Goal: Navigation & Orientation: Find specific page/section

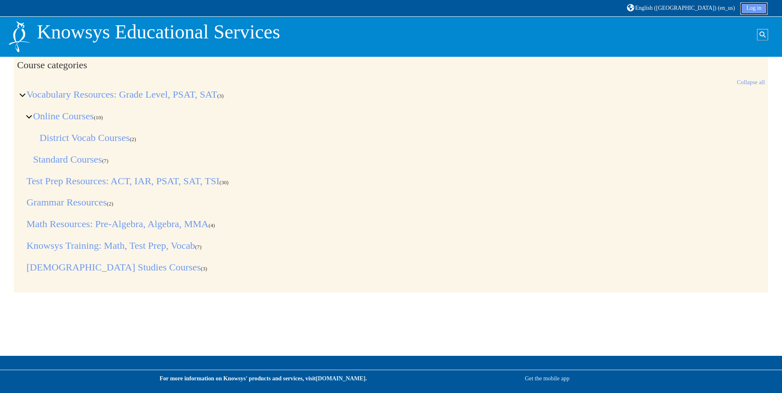
click at [750, 10] on link "Log in" at bounding box center [753, 8] width 27 height 12
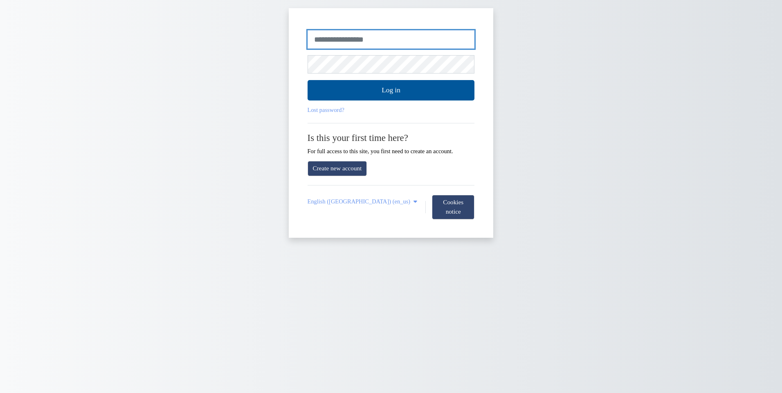
click at [357, 36] on input "Username or email" at bounding box center [390, 39] width 167 height 19
type input "**********"
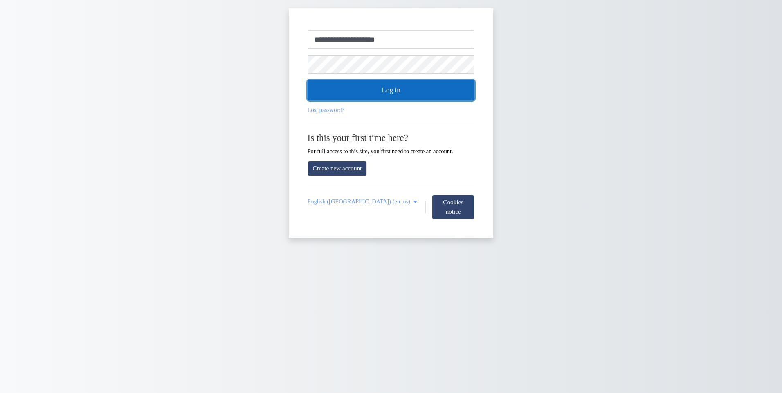
click at [402, 94] on button "Log in" at bounding box center [390, 90] width 167 height 20
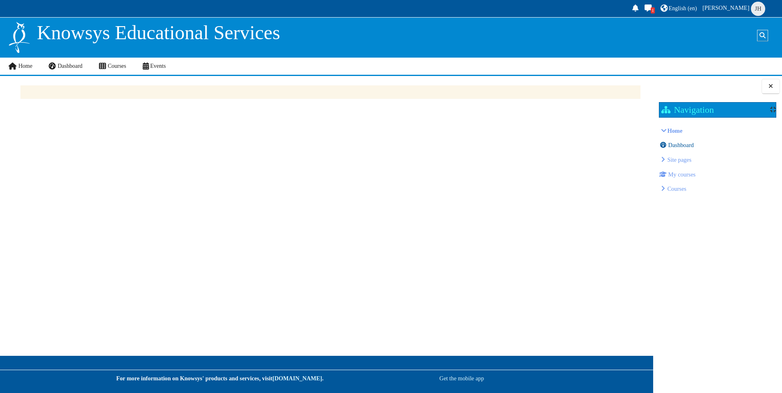
click at [682, 148] on span "Dashboard" at bounding box center [681, 145] width 26 height 7
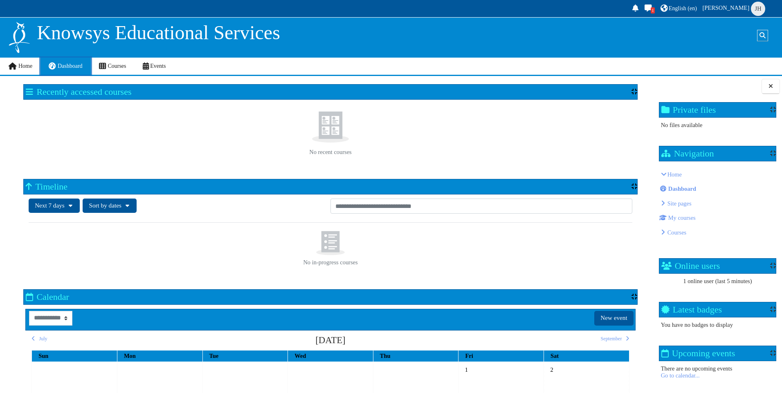
click at [82, 67] on span "Dashboard" at bounding box center [70, 66] width 25 height 6
click at [111, 62] on link "Courses" at bounding box center [113, 66] width 44 height 17
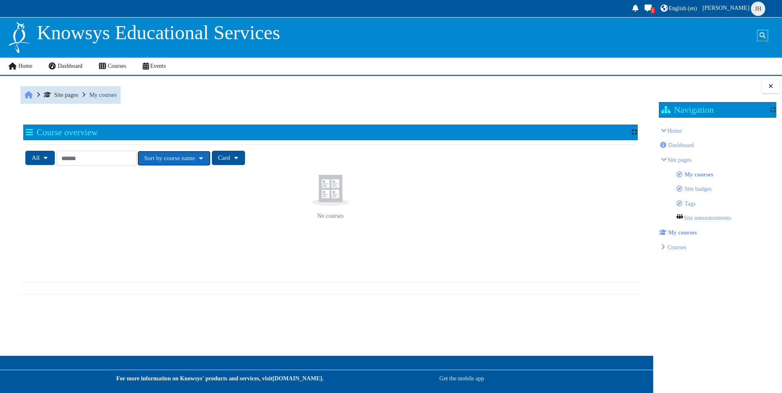
click at [210, 159] on button "Sort by course name" at bounding box center [174, 158] width 72 height 14
click at [202, 179] on link "Sort by course name" at bounding box center [171, 178] width 66 height 18
click at [137, 158] on input "Search courses" at bounding box center [96, 158] width 80 height 15
click at [50, 157] on button "All" at bounding box center [39, 158] width 29 height 14
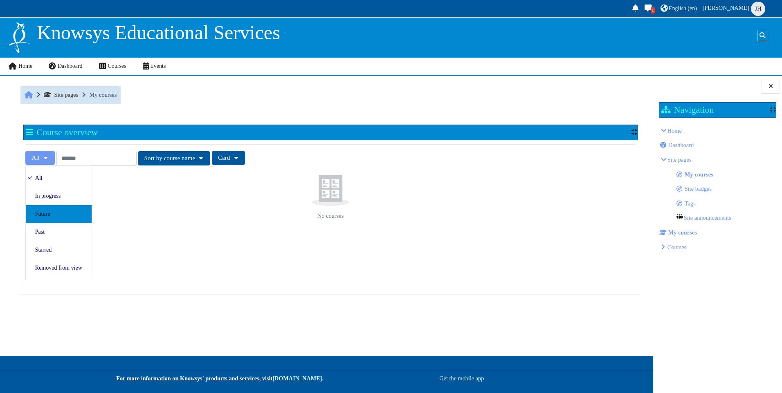
click at [52, 210] on link "Future" at bounding box center [59, 214] width 66 height 18
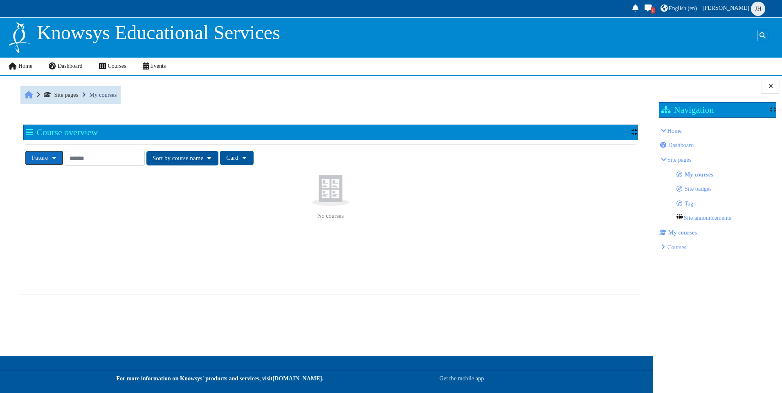
click at [59, 158] on button "Future" at bounding box center [44, 158] width 38 height 14
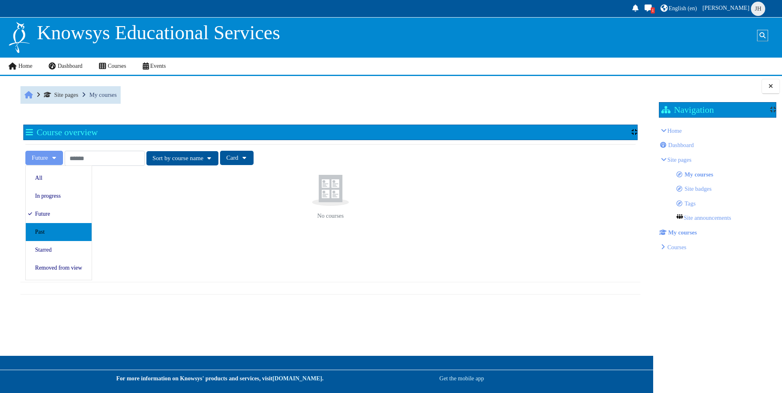
click at [53, 229] on link "Past" at bounding box center [59, 232] width 66 height 18
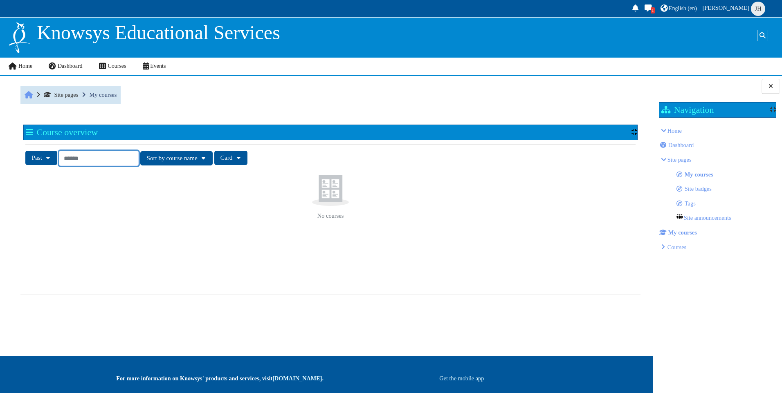
click at [79, 160] on input "Search courses" at bounding box center [99, 158] width 80 height 15
click at [49, 159] on button "Past" at bounding box center [41, 158] width 32 height 14
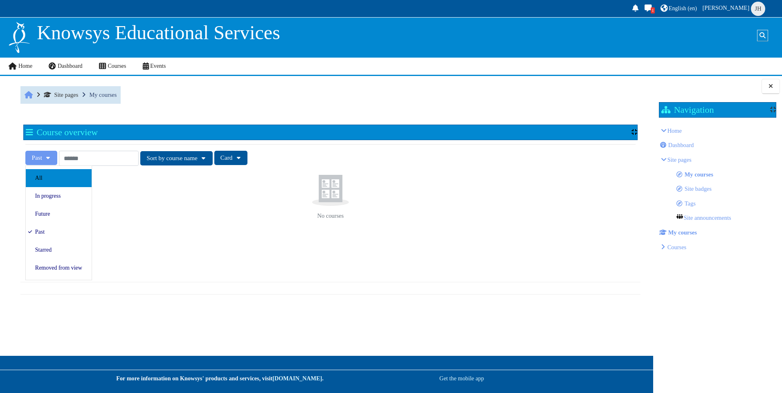
click at [47, 180] on link "All" at bounding box center [59, 178] width 66 height 18
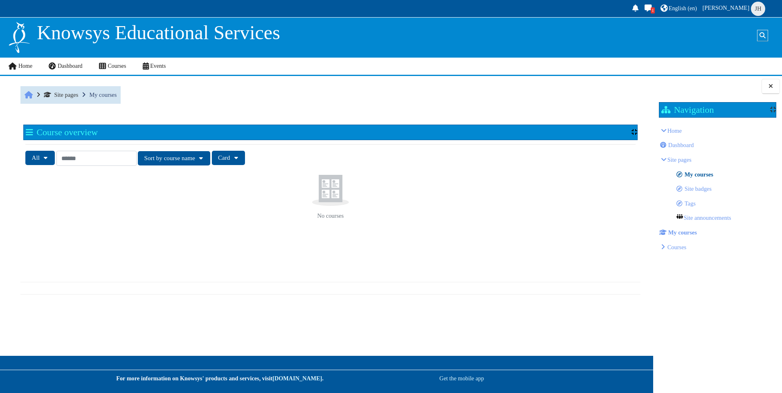
click at [689, 175] on span "My courses" at bounding box center [698, 174] width 29 height 7
